Goal: Navigation & Orientation: Find specific page/section

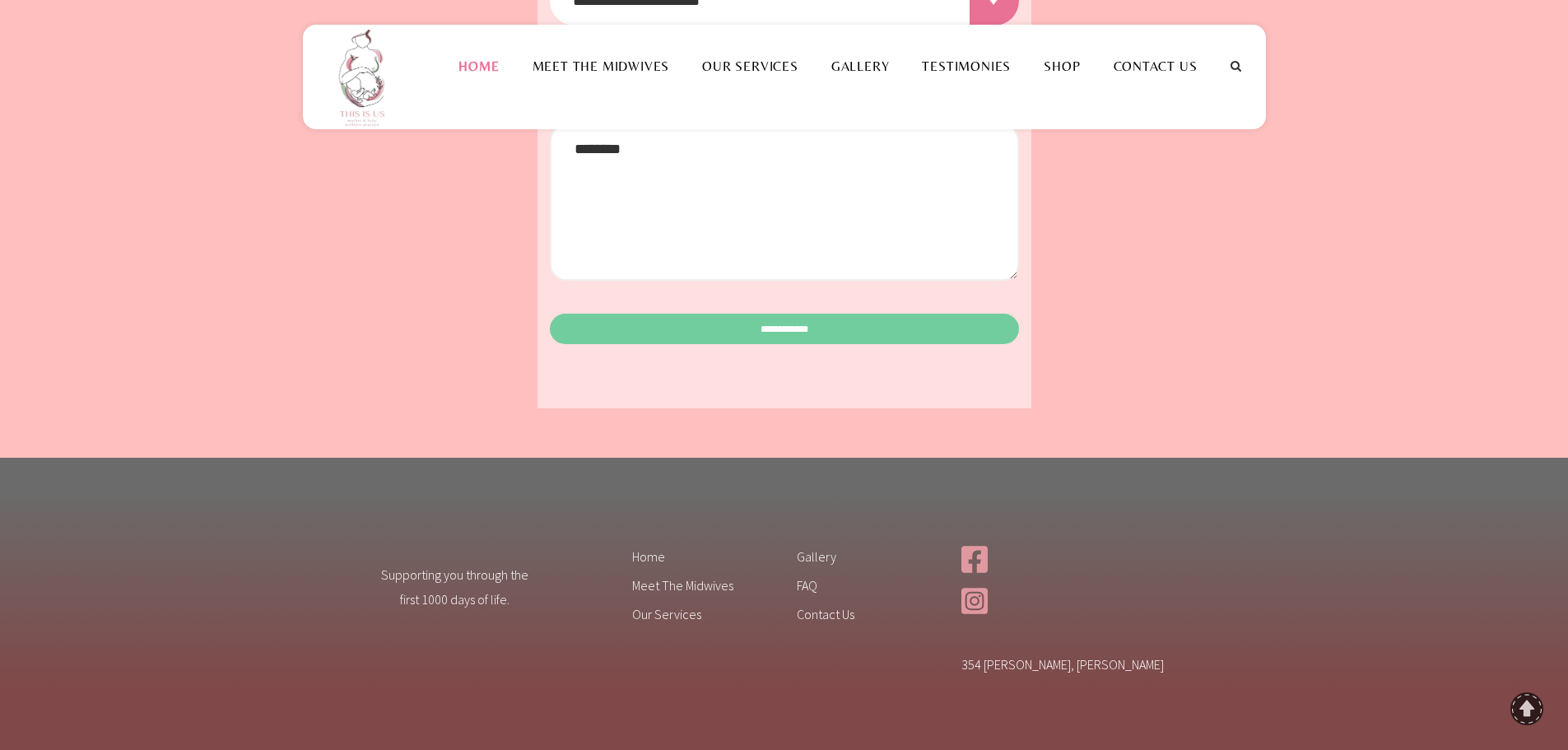
scroll to position [2579, 0]
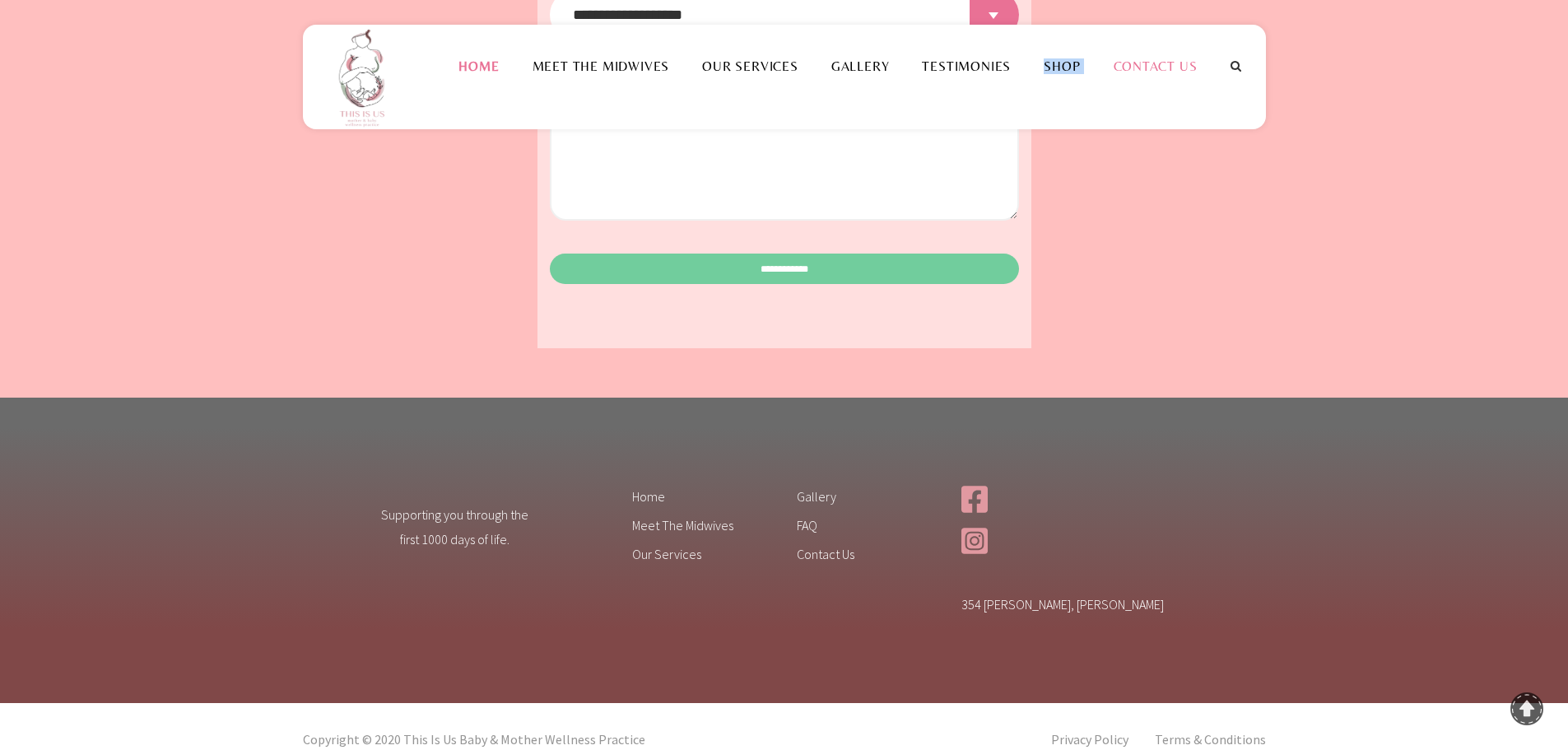
drag, startPoint x: 1077, startPoint y: 66, endPoint x: 1098, endPoint y: 75, distance: 22.8
click at [1098, 75] on ul "Home Meet the Midwives Sr. [PERSON_NAME] [PERSON_NAME] + Our Services Gallery T…" at bounding box center [828, 66] width 771 height 82
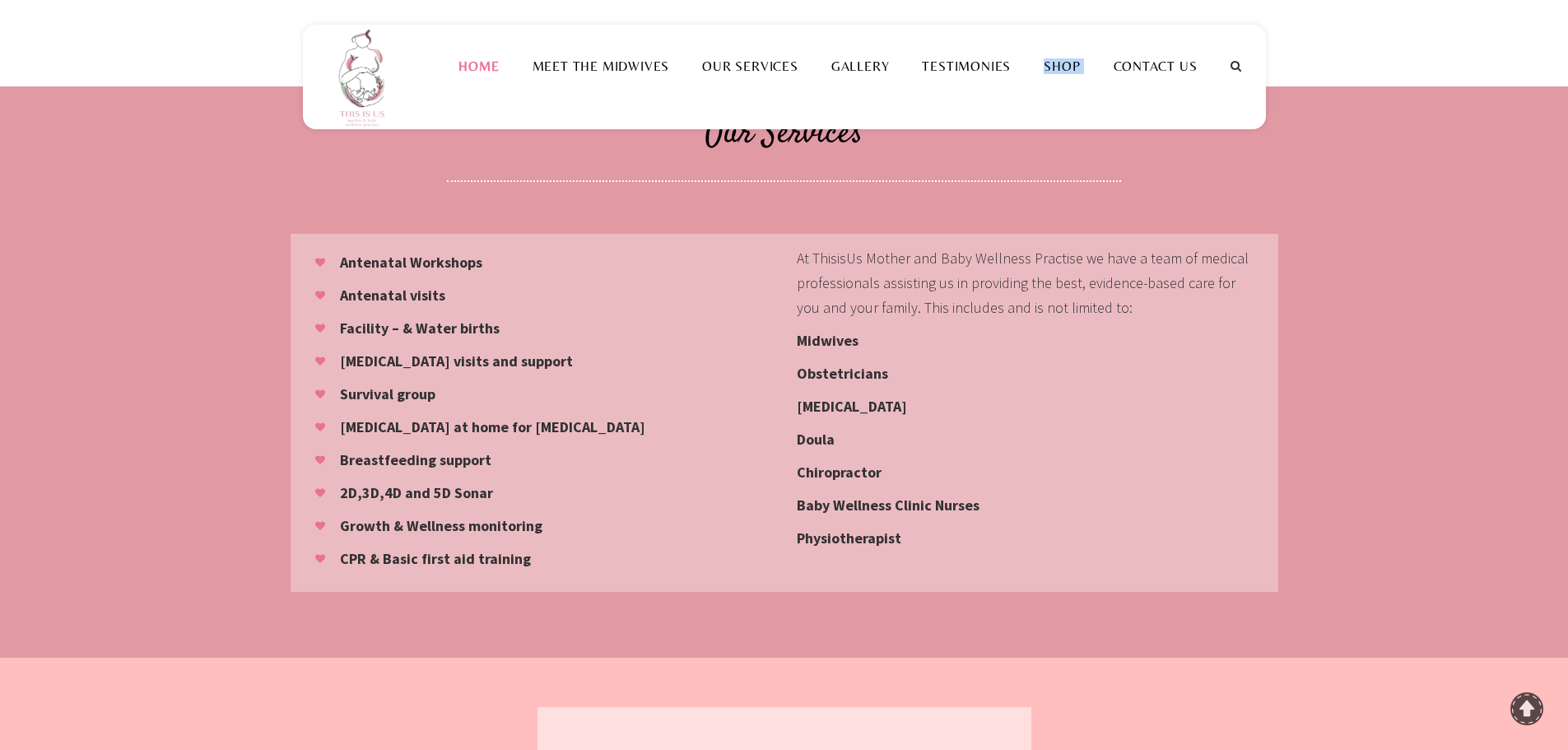
scroll to position [1260, 0]
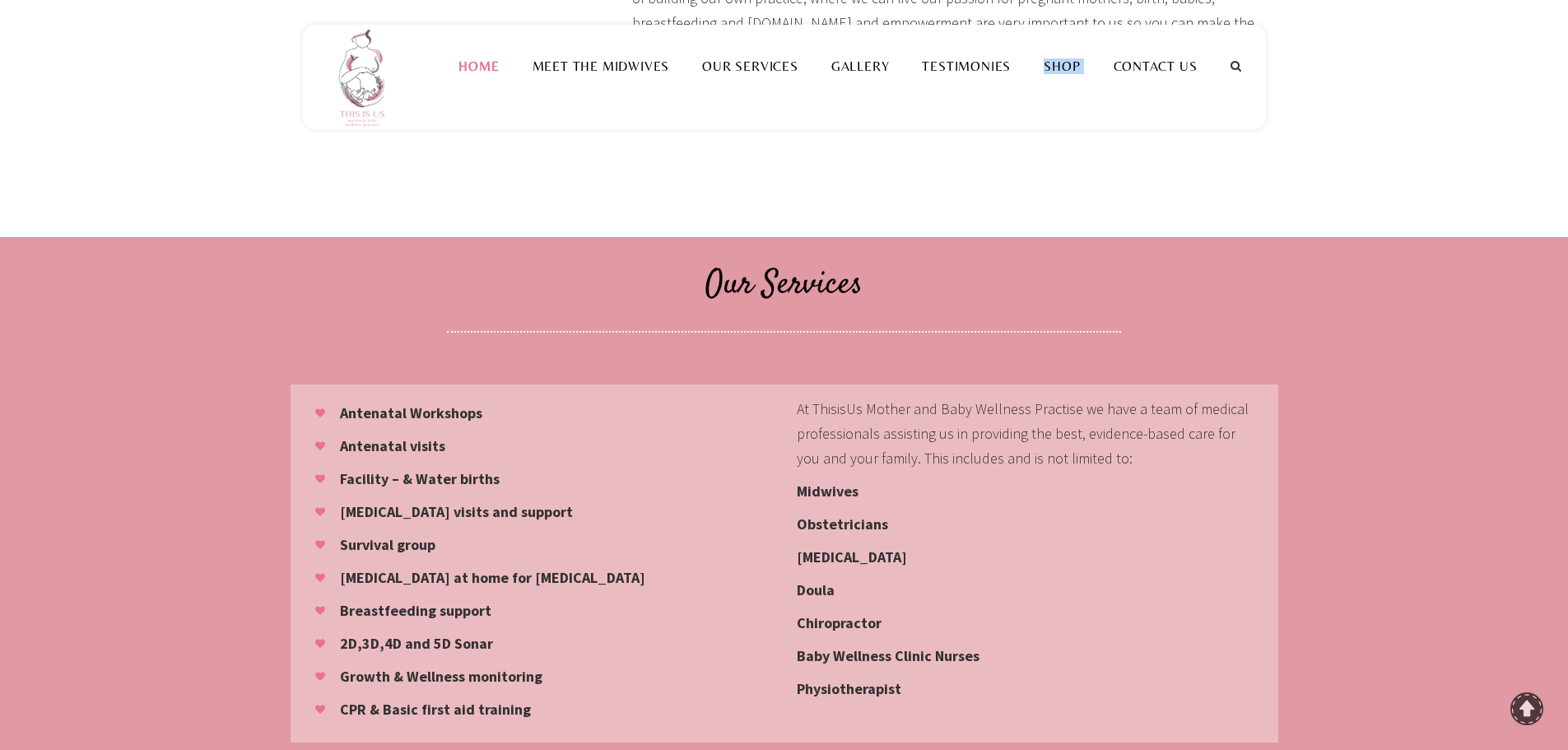
click at [405, 535] on strong "Survival group" at bounding box center [387, 545] width 96 height 19
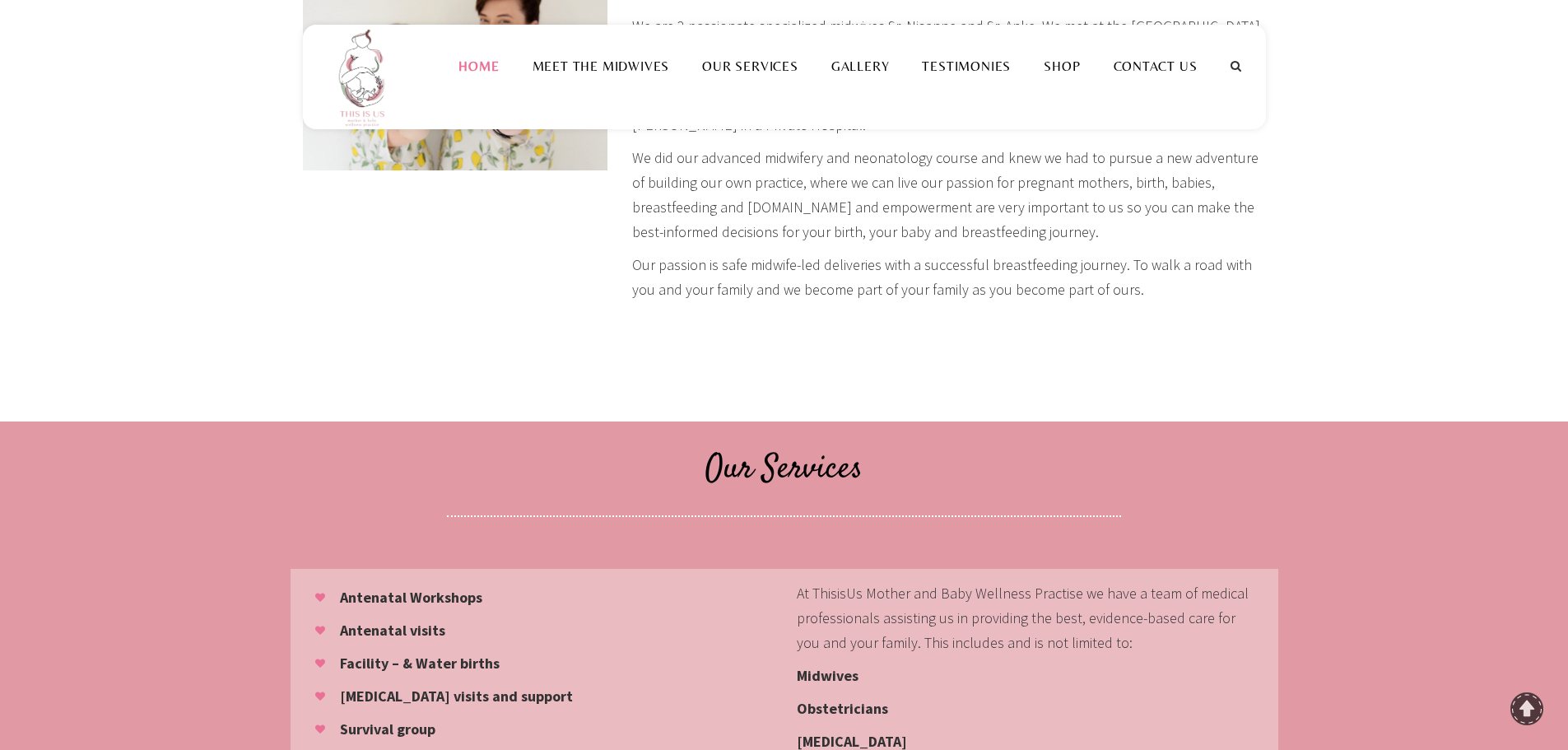
scroll to position [849, 0]
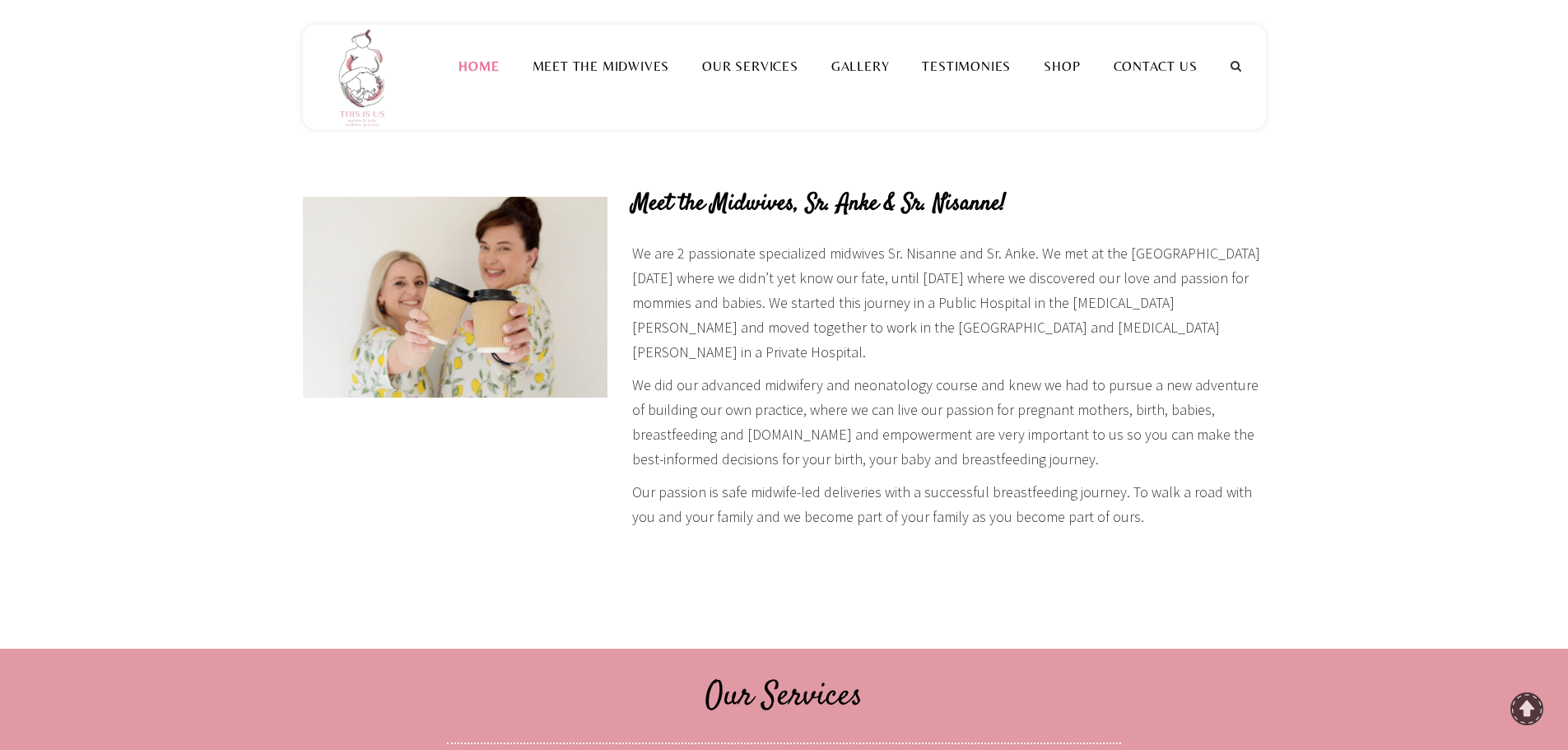
click at [622, 453] on div "Our Story Meet the Midwives, Sr. Anke & Sr. Nisanne! We are 2 passionate specia…" at bounding box center [950, 311] width 659 height 542
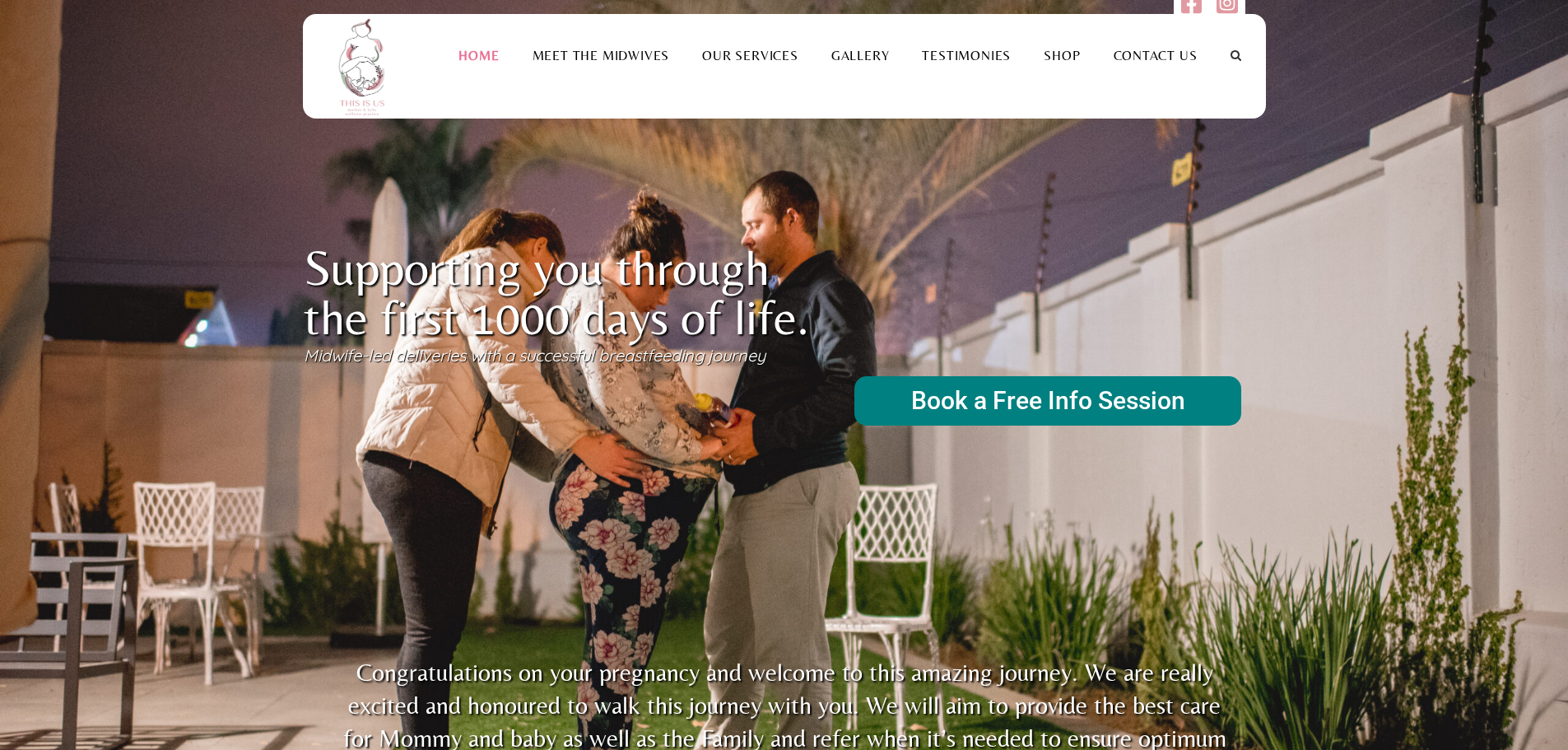
scroll to position [0, 0]
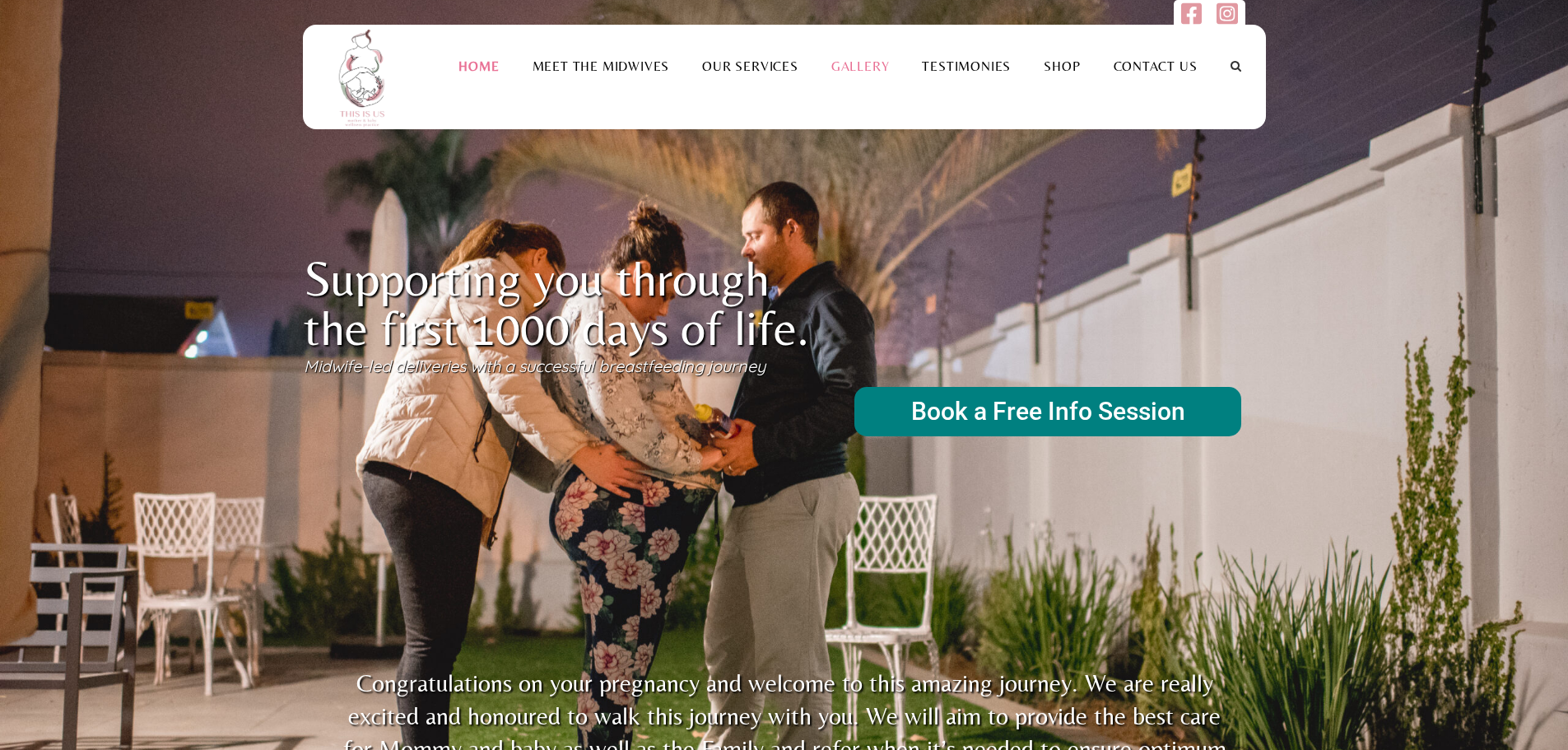
click at [840, 52] on li "Gallery" at bounding box center [861, 66] width 92 height 82
click at [857, 63] on link "Gallery" at bounding box center [861, 66] width 92 height 15
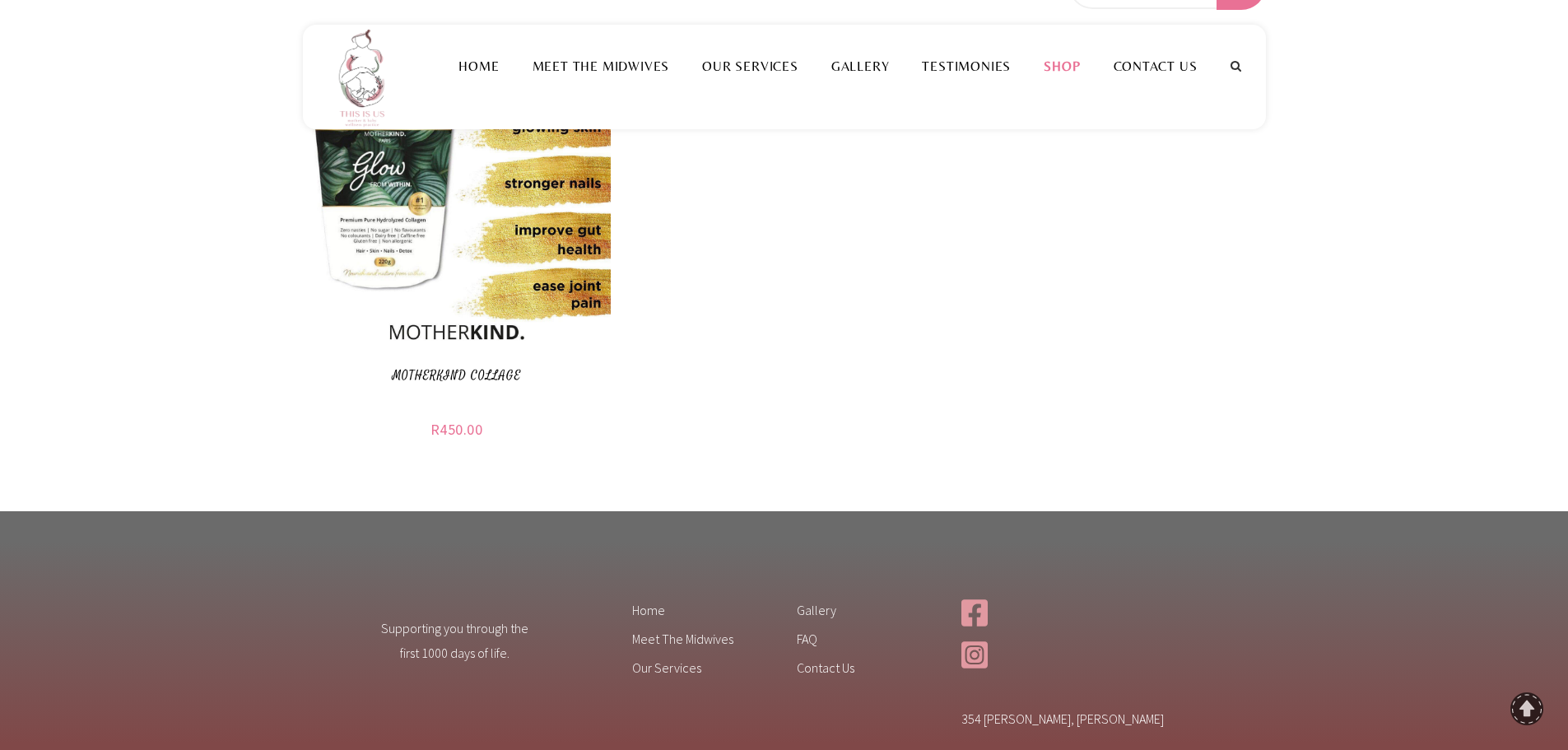
scroll to position [216, 0]
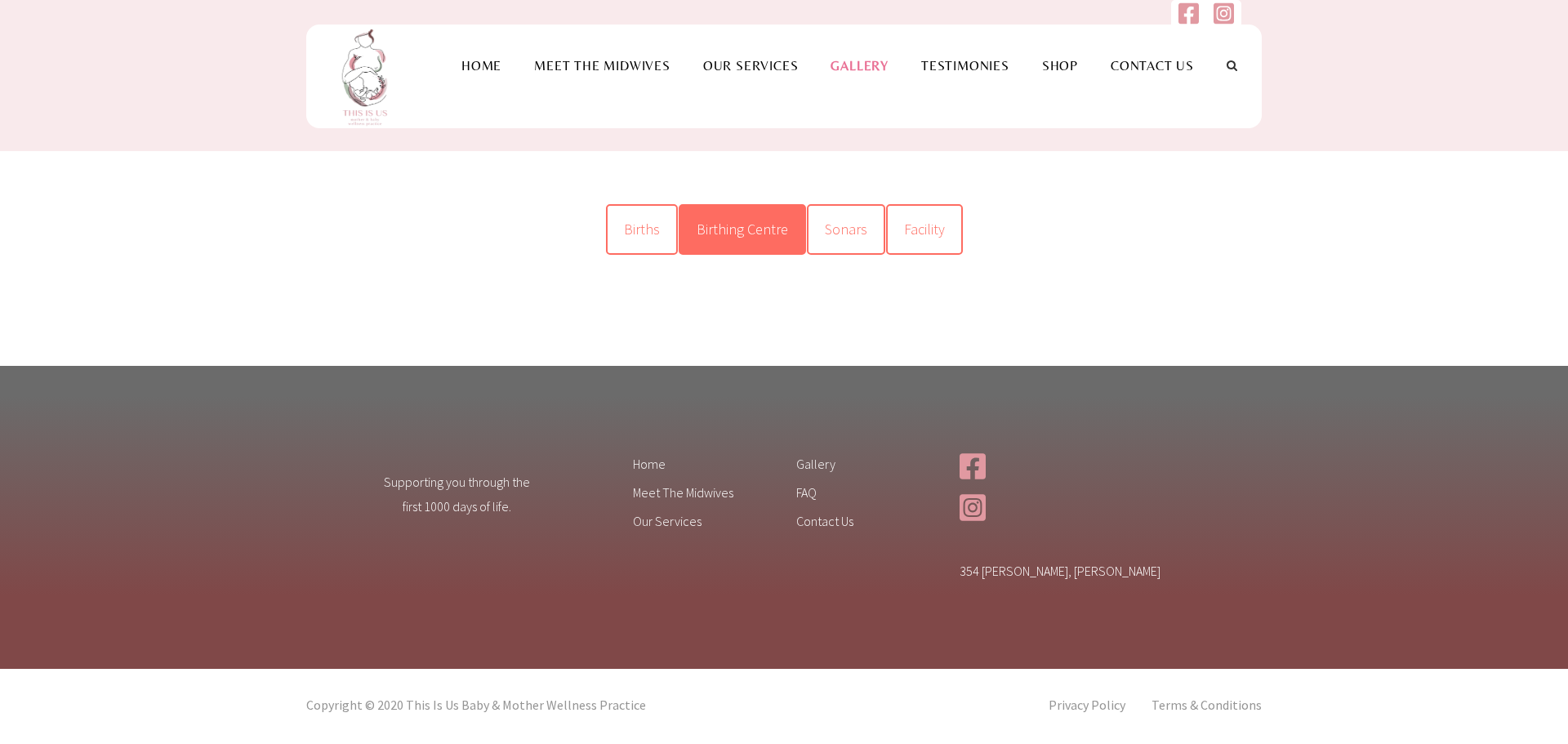
click at [771, 226] on span "Birthing Centre" at bounding box center [742, 229] width 91 height 19
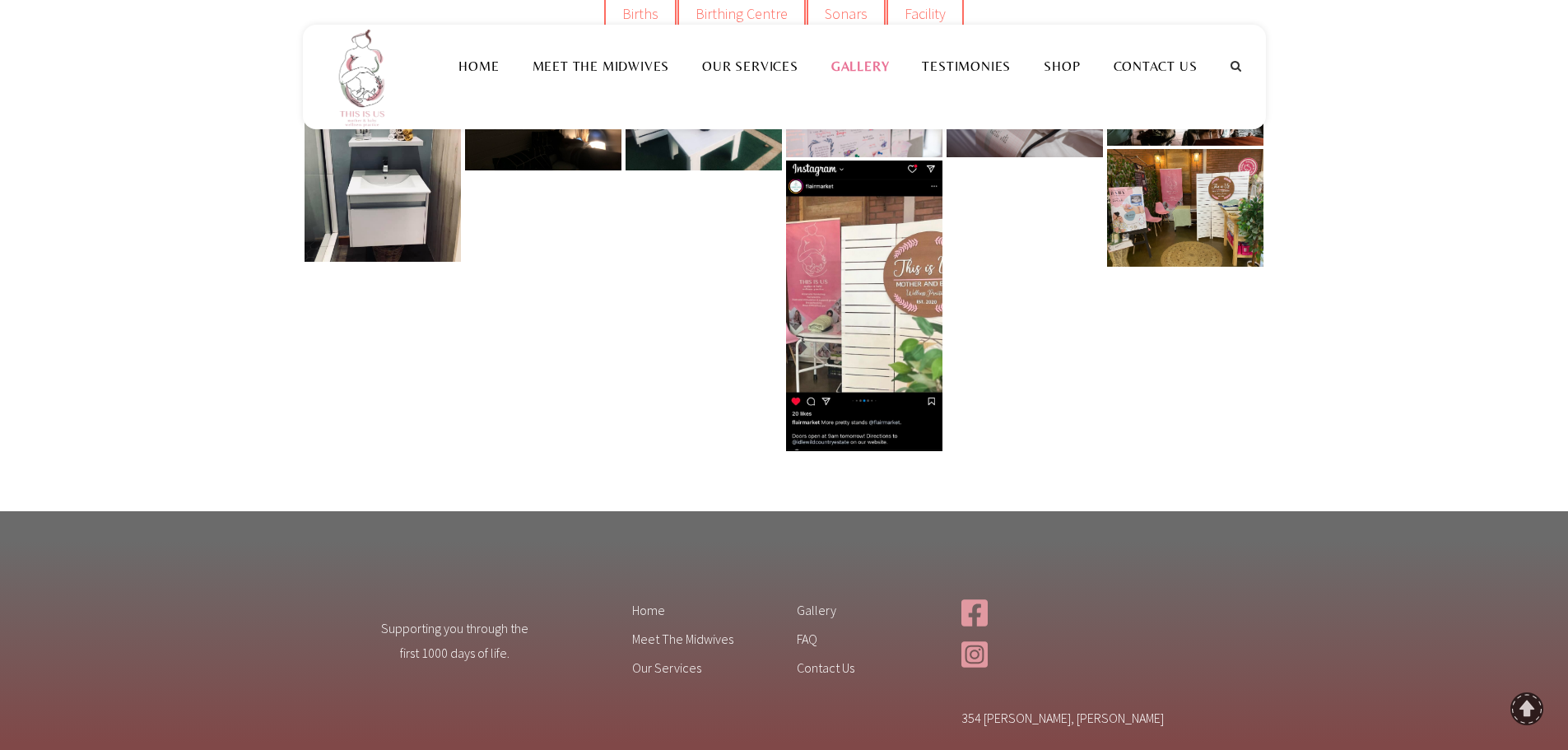
scroll to position [164, 0]
